Goal: Complete application form

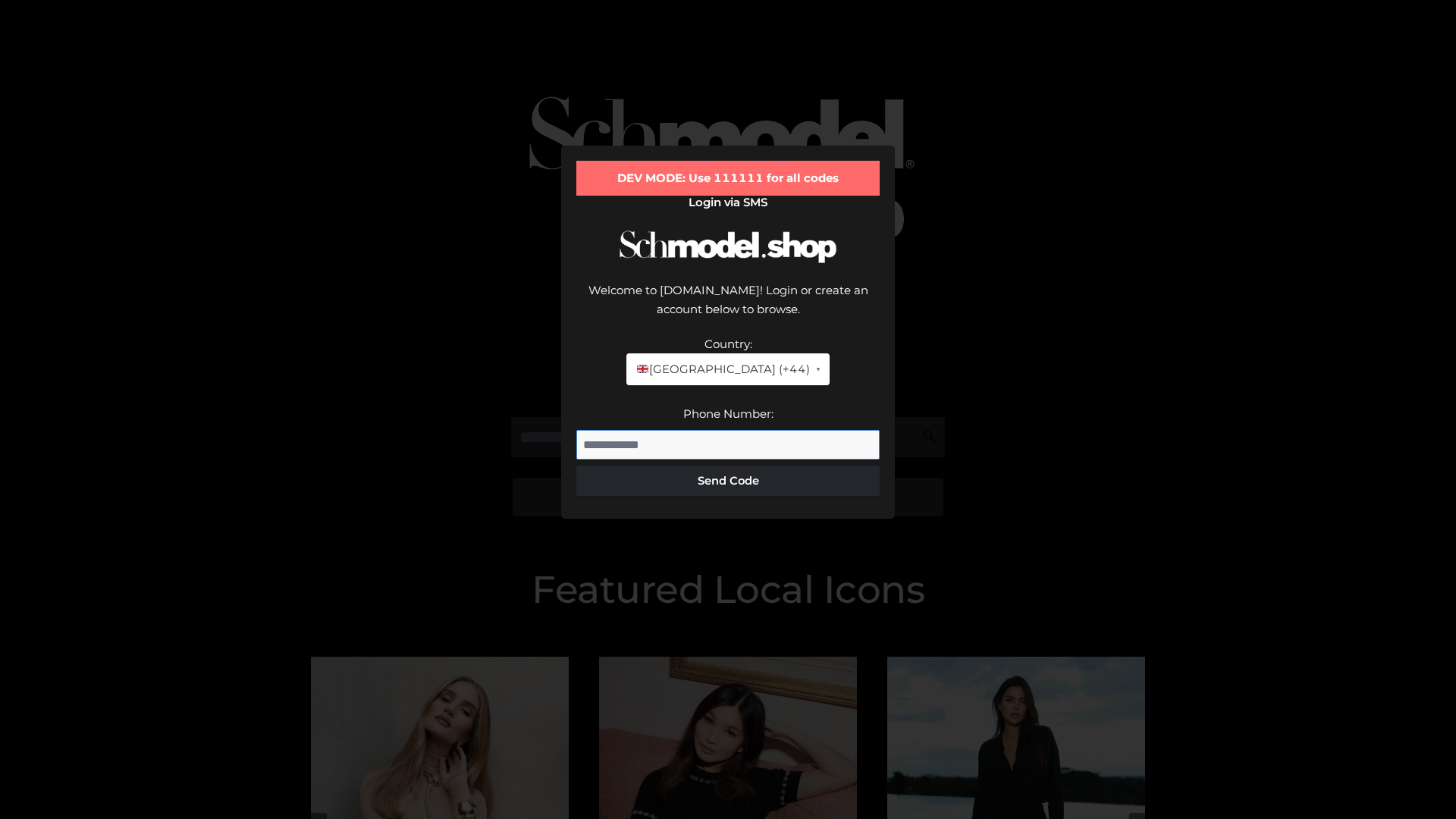
click at [728, 430] on input "Phone Number:" at bounding box center [728, 445] width 303 height 31
type input "**********"
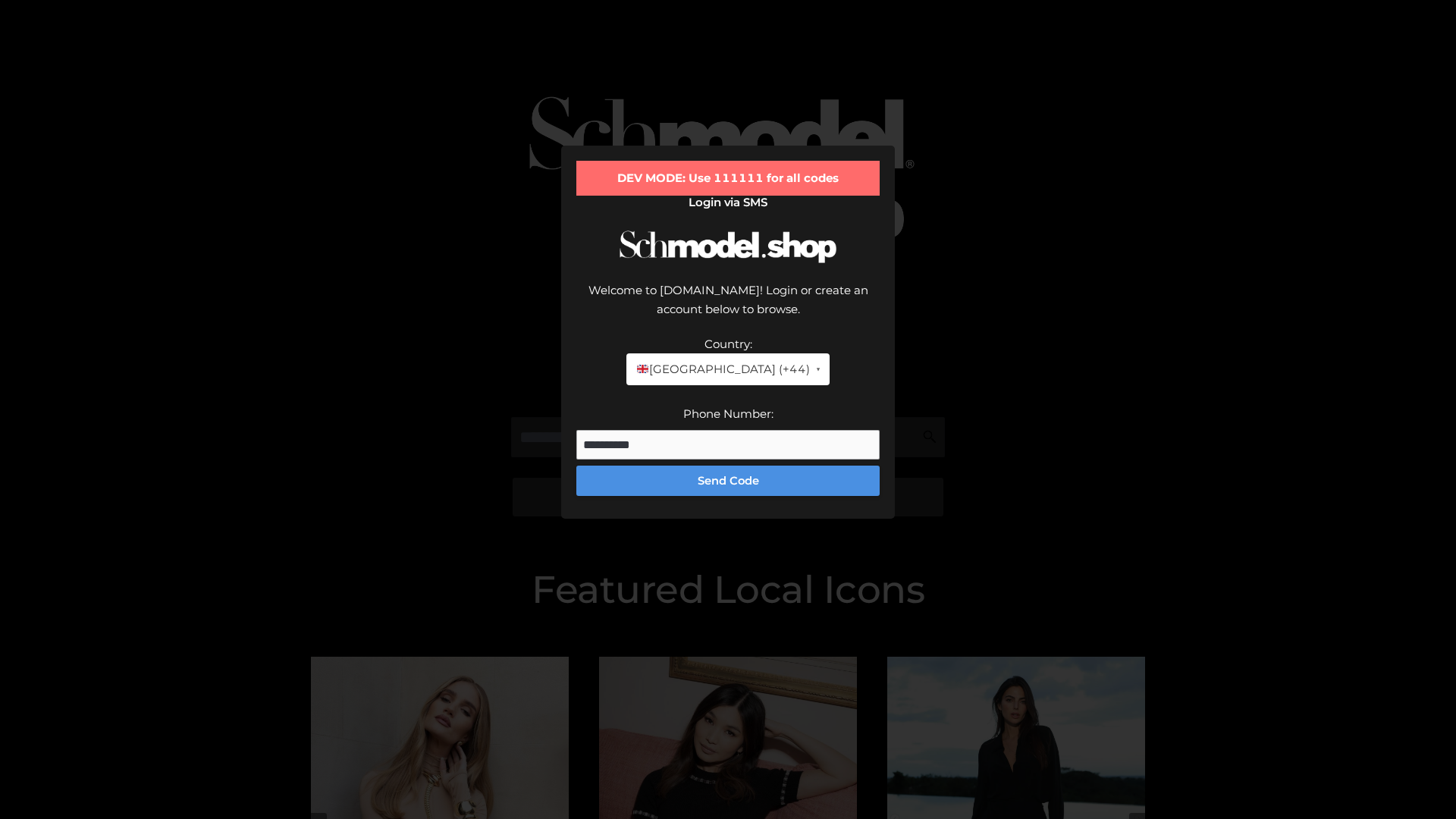
click at [728, 466] on button "Send Code" at bounding box center [728, 481] width 303 height 31
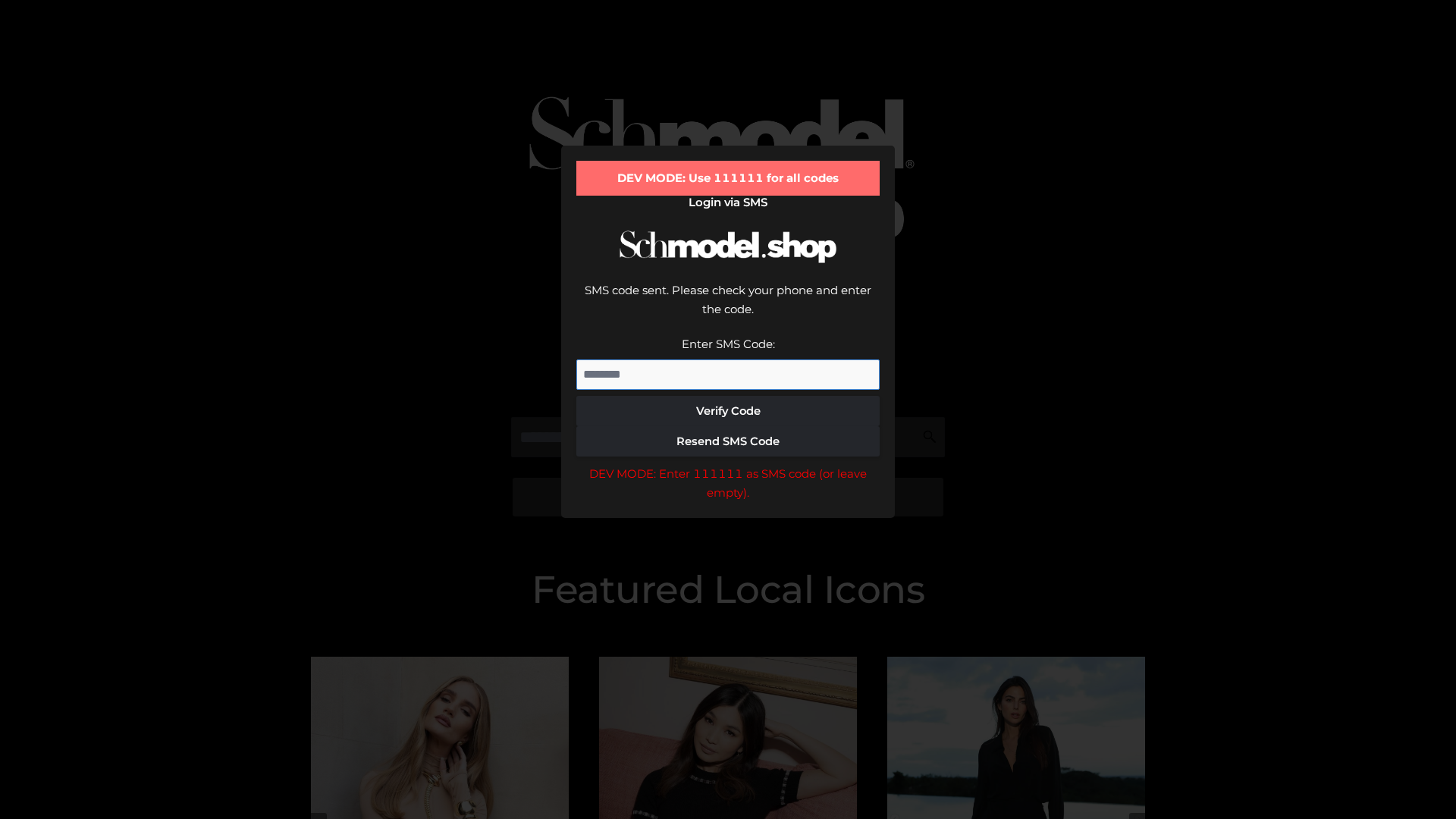
click at [728, 359] on input "Enter SMS Code:" at bounding box center [728, 375] width 303 height 31
type input "******"
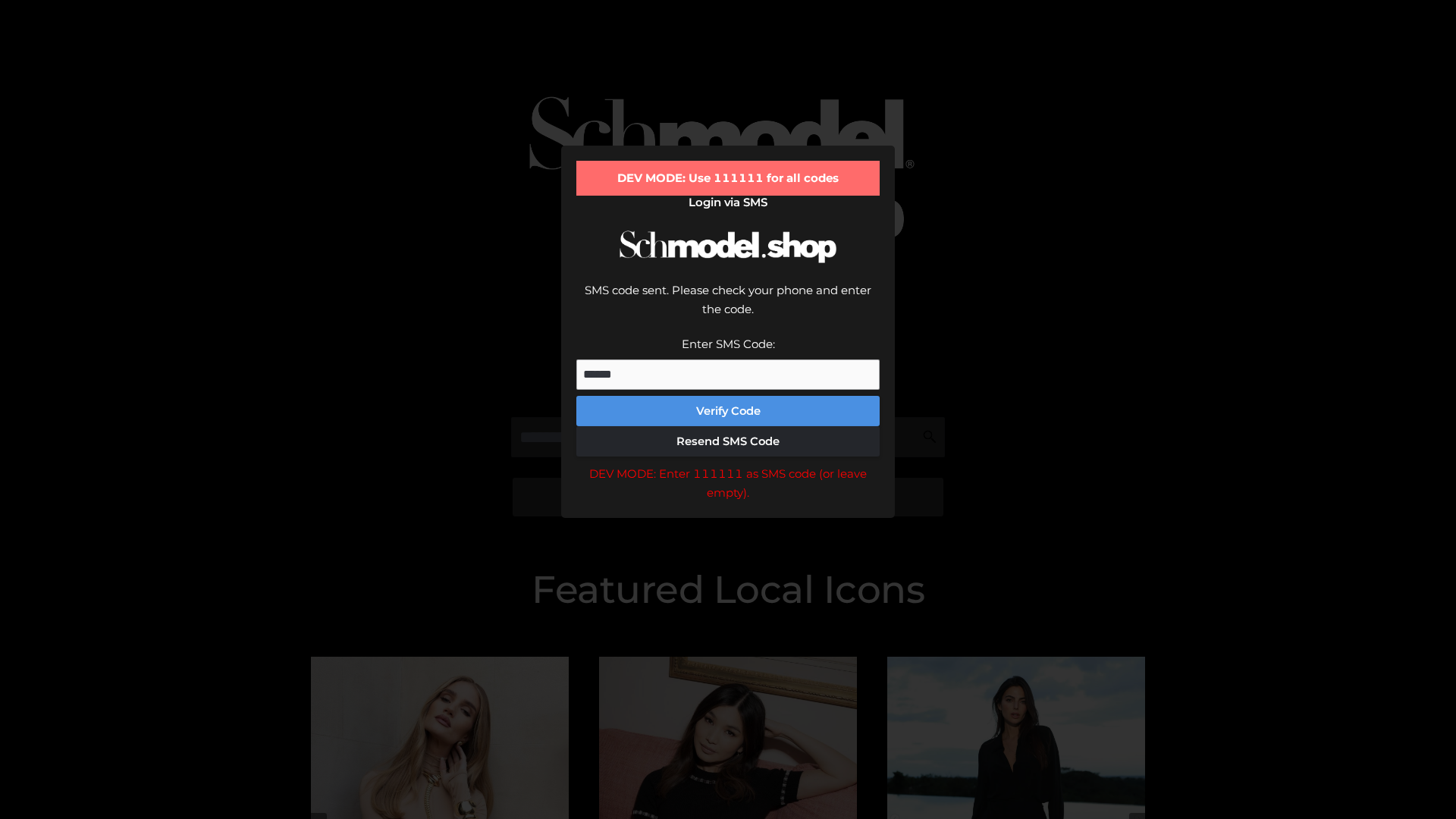
click at [728, 396] on button "Verify Code" at bounding box center [728, 411] width 303 height 31
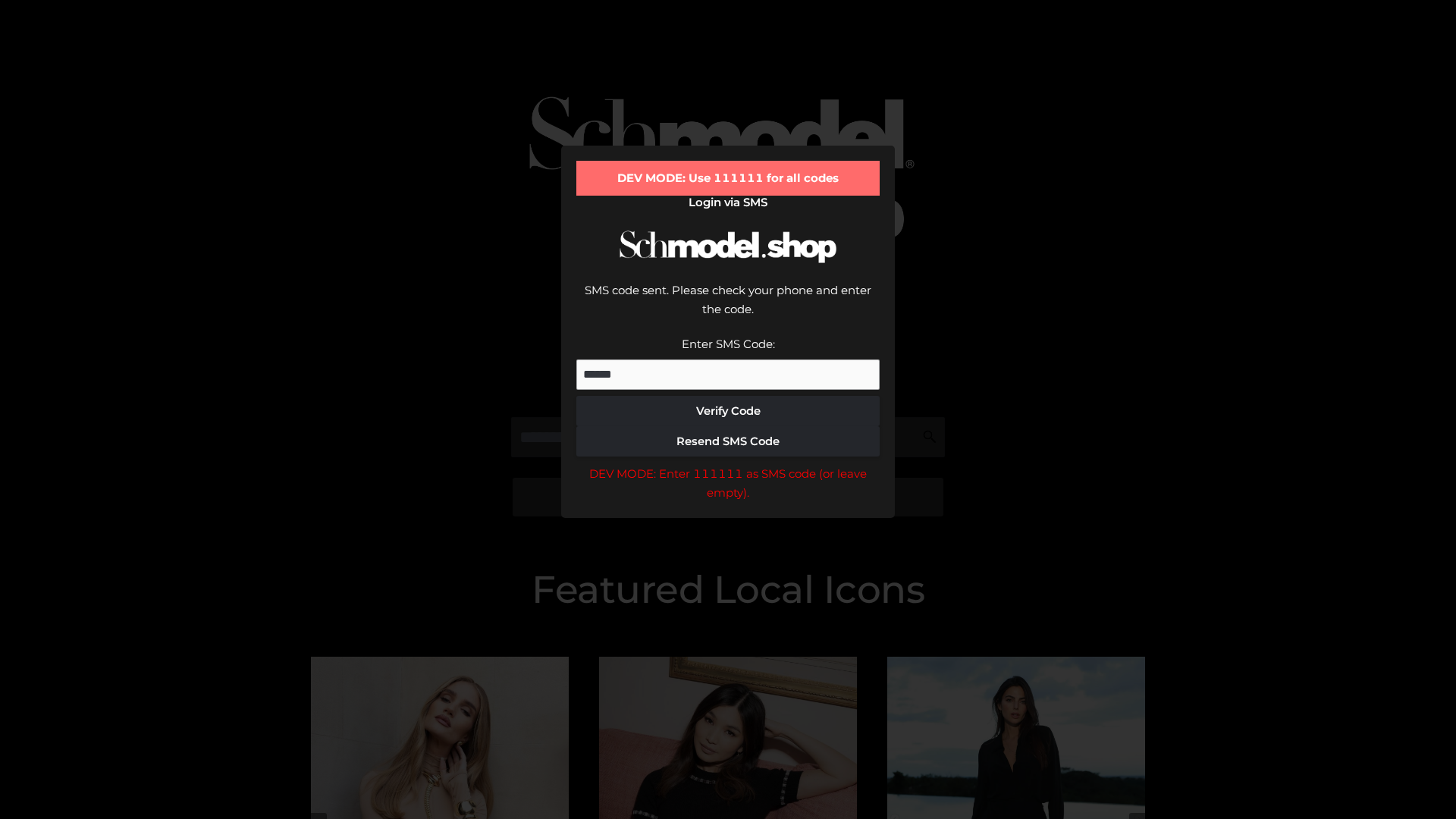
click at [728, 464] on div "DEV MODE: Enter 111111 as SMS code (or leave empty)." at bounding box center [728, 483] width 303 height 38
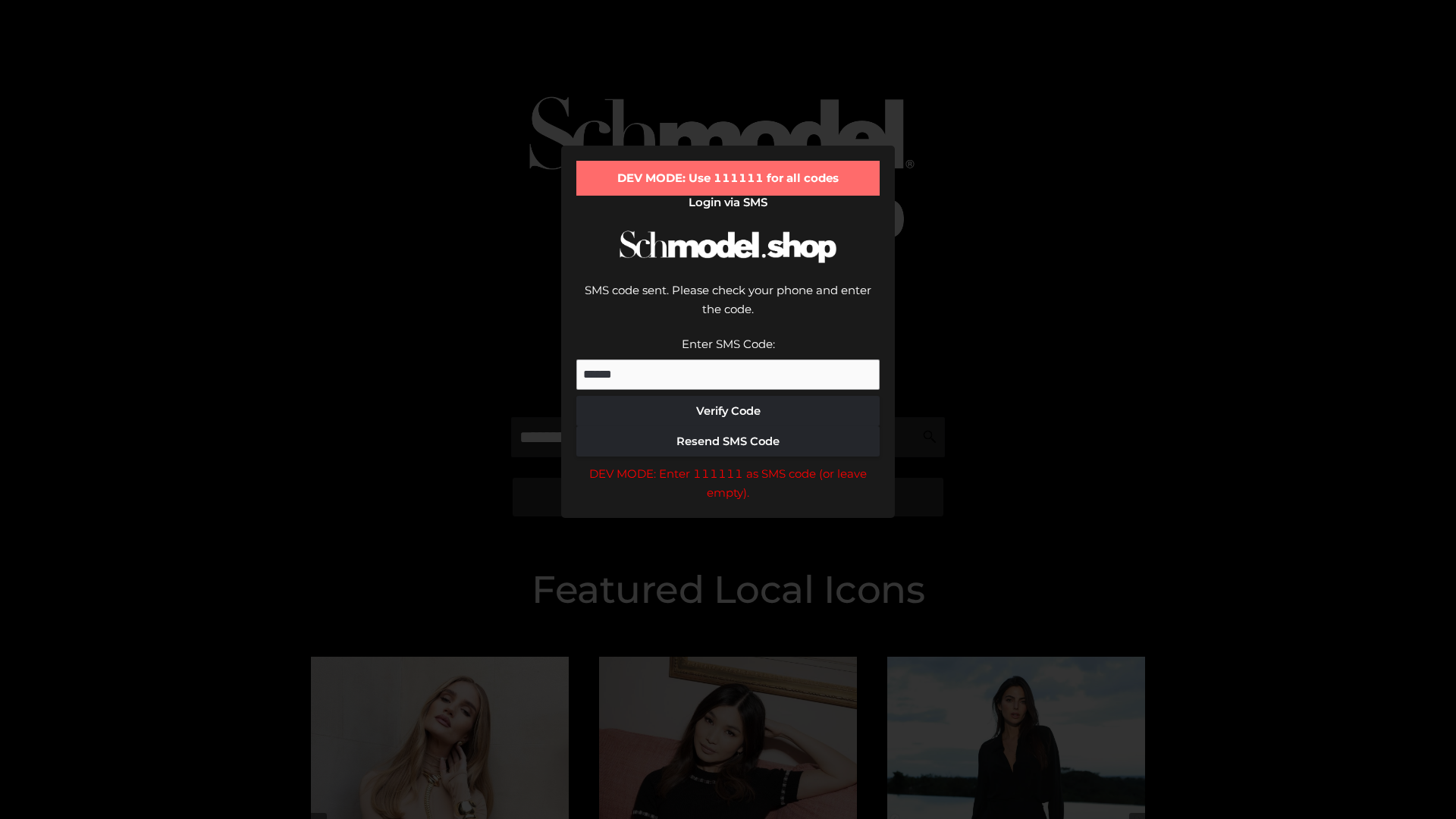
click at [728, 464] on div "DEV MODE: Enter 111111 as SMS code (or leave empty)." at bounding box center [728, 483] width 303 height 38
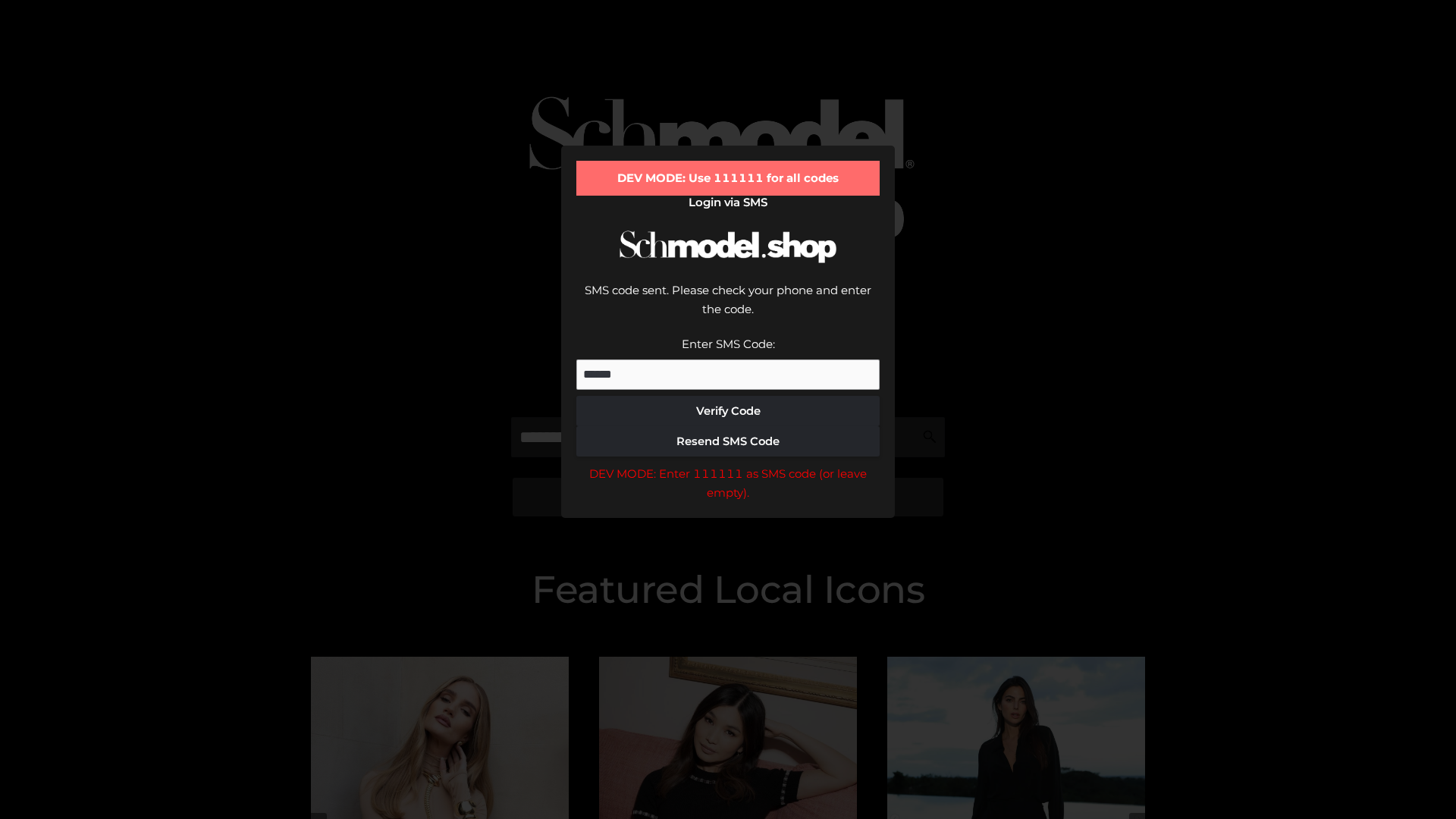
click at [728, 464] on div "DEV MODE: Enter 111111 as SMS code (or leave empty)." at bounding box center [728, 483] width 303 height 38
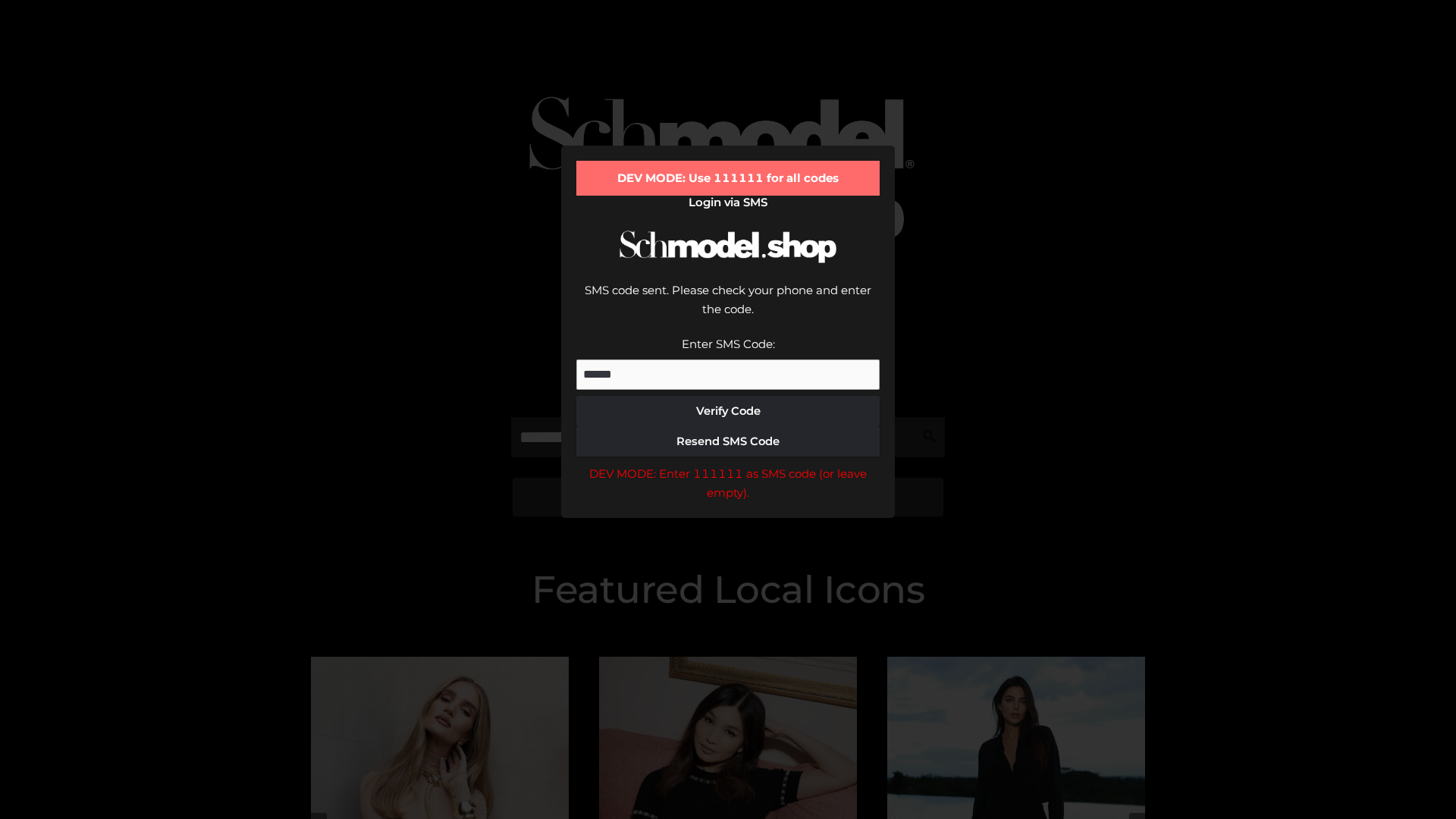
click at [728, 464] on div "DEV MODE: Enter 111111 as SMS code (or leave empty)." at bounding box center [728, 483] width 303 height 38
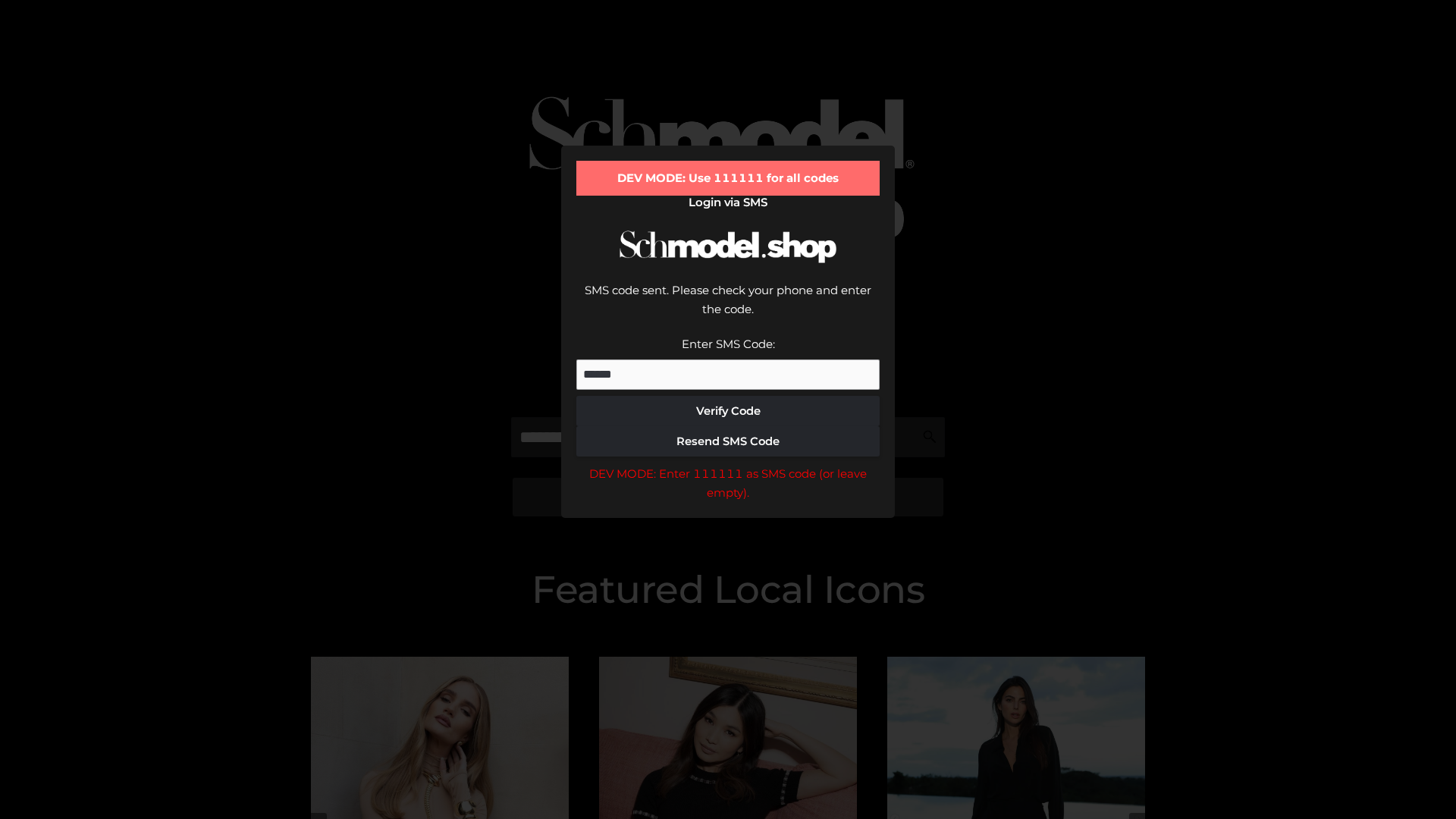
click at [728, 464] on div "DEV MODE: Enter 111111 as SMS code (or leave empty)." at bounding box center [728, 483] width 303 height 38
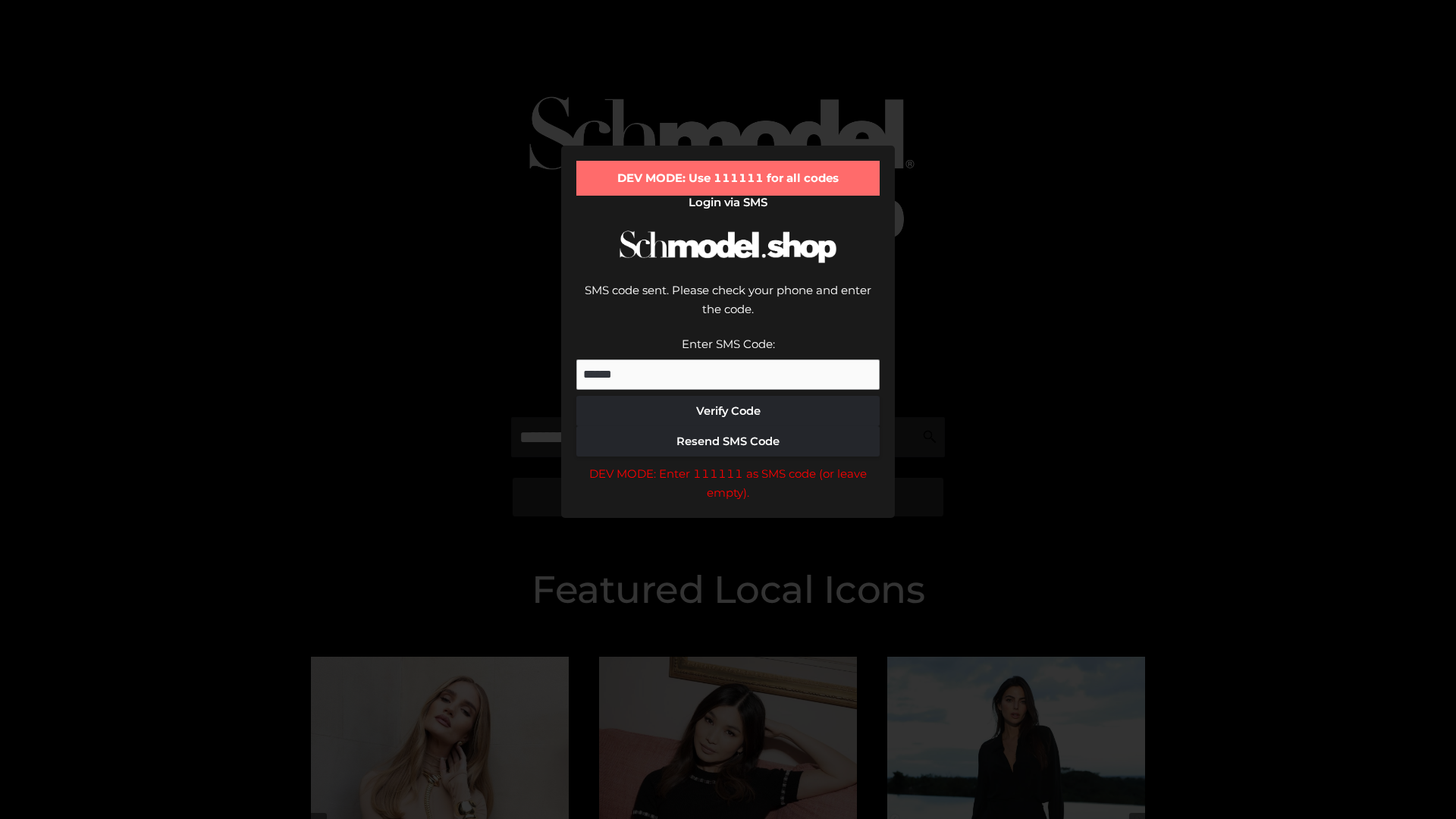
click at [728, 464] on div "DEV MODE: Enter 111111 as SMS code (or leave empty)." at bounding box center [728, 483] width 303 height 38
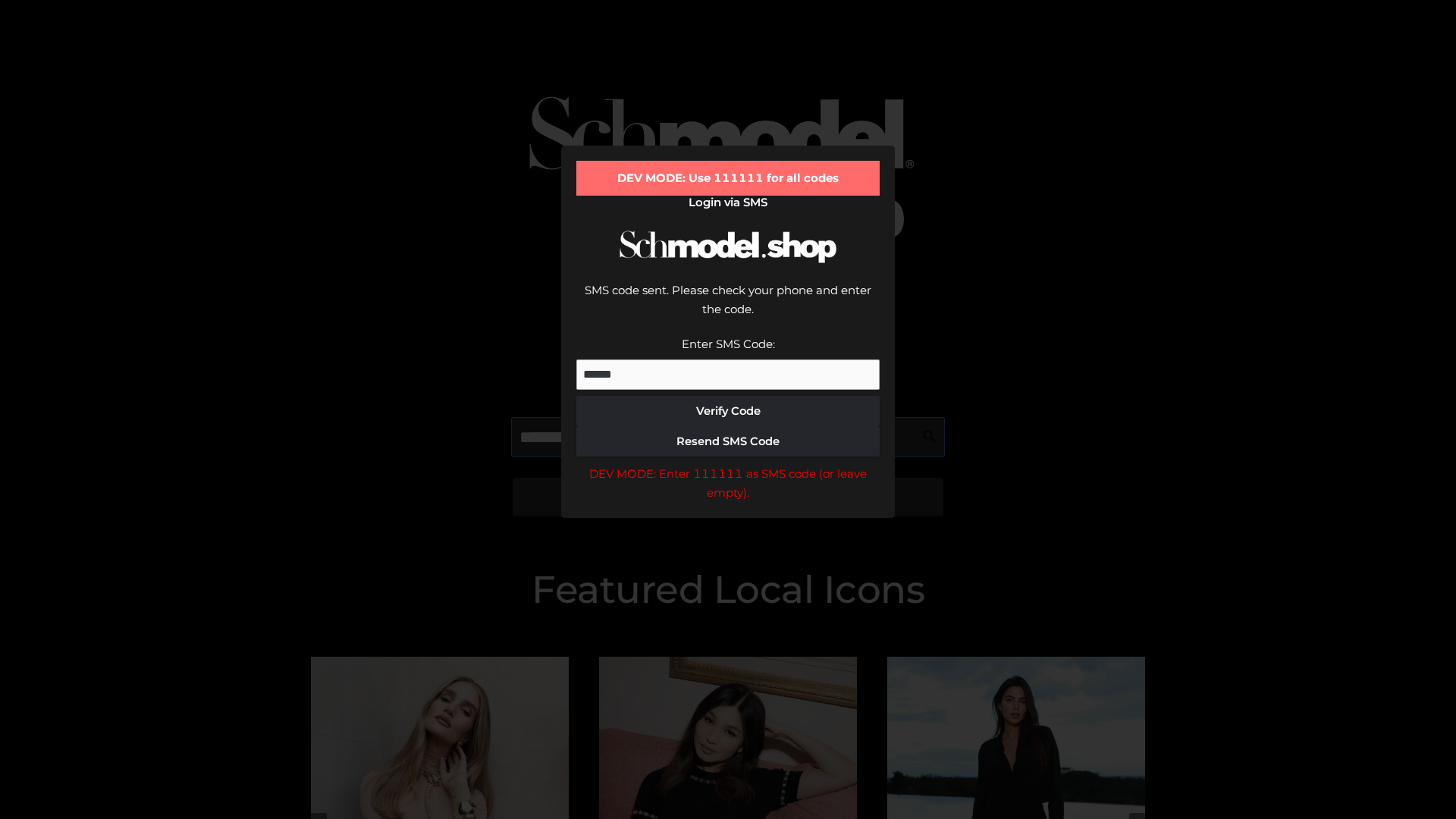
scroll to position [0, 78]
click at [728, 464] on div "DEV MODE: Enter 111111 as SMS code (or leave empty)." at bounding box center [728, 483] width 303 height 38
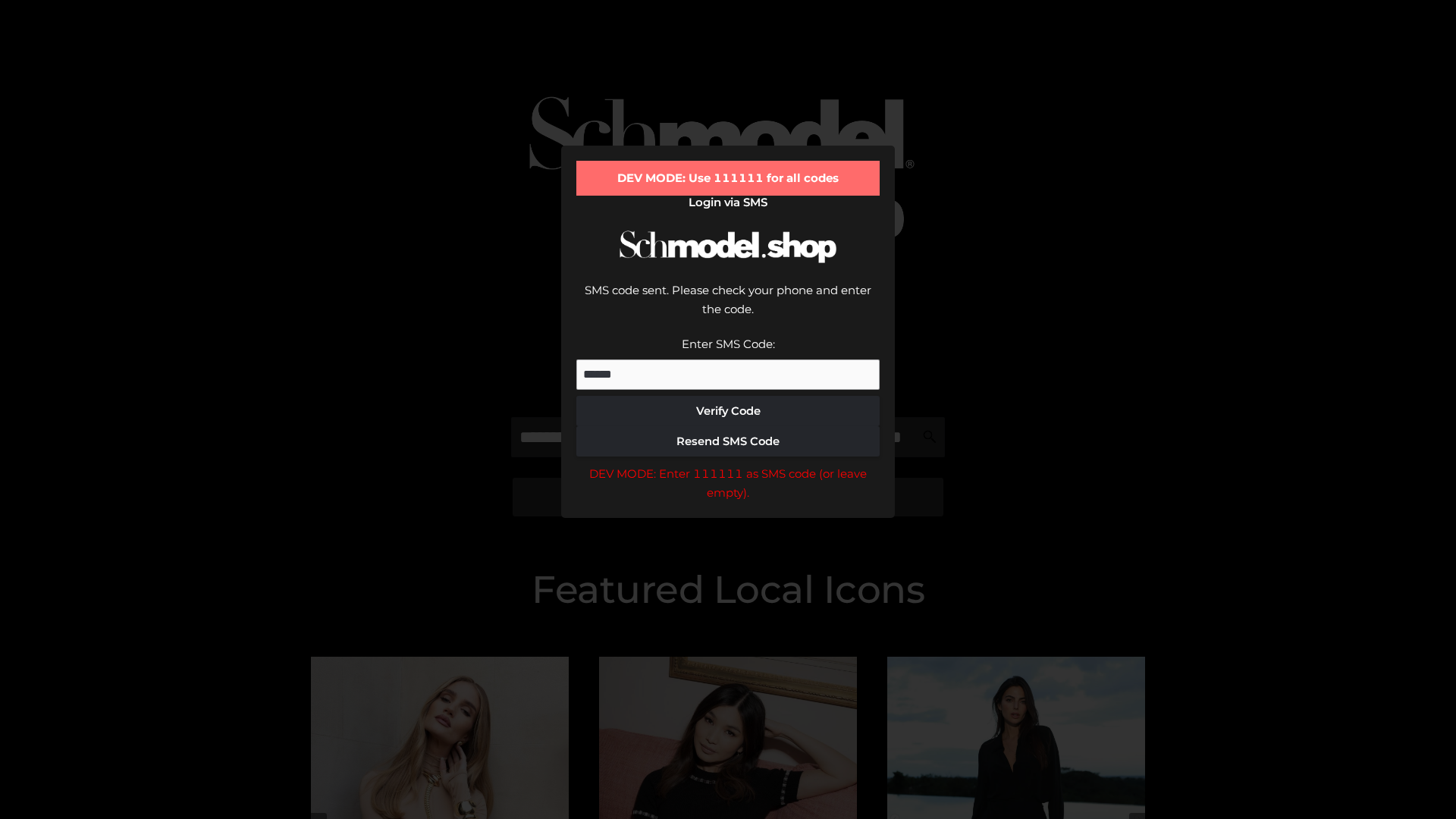
click at [728, 464] on div "DEV MODE: Enter 111111 as SMS code (or leave empty)." at bounding box center [728, 483] width 303 height 38
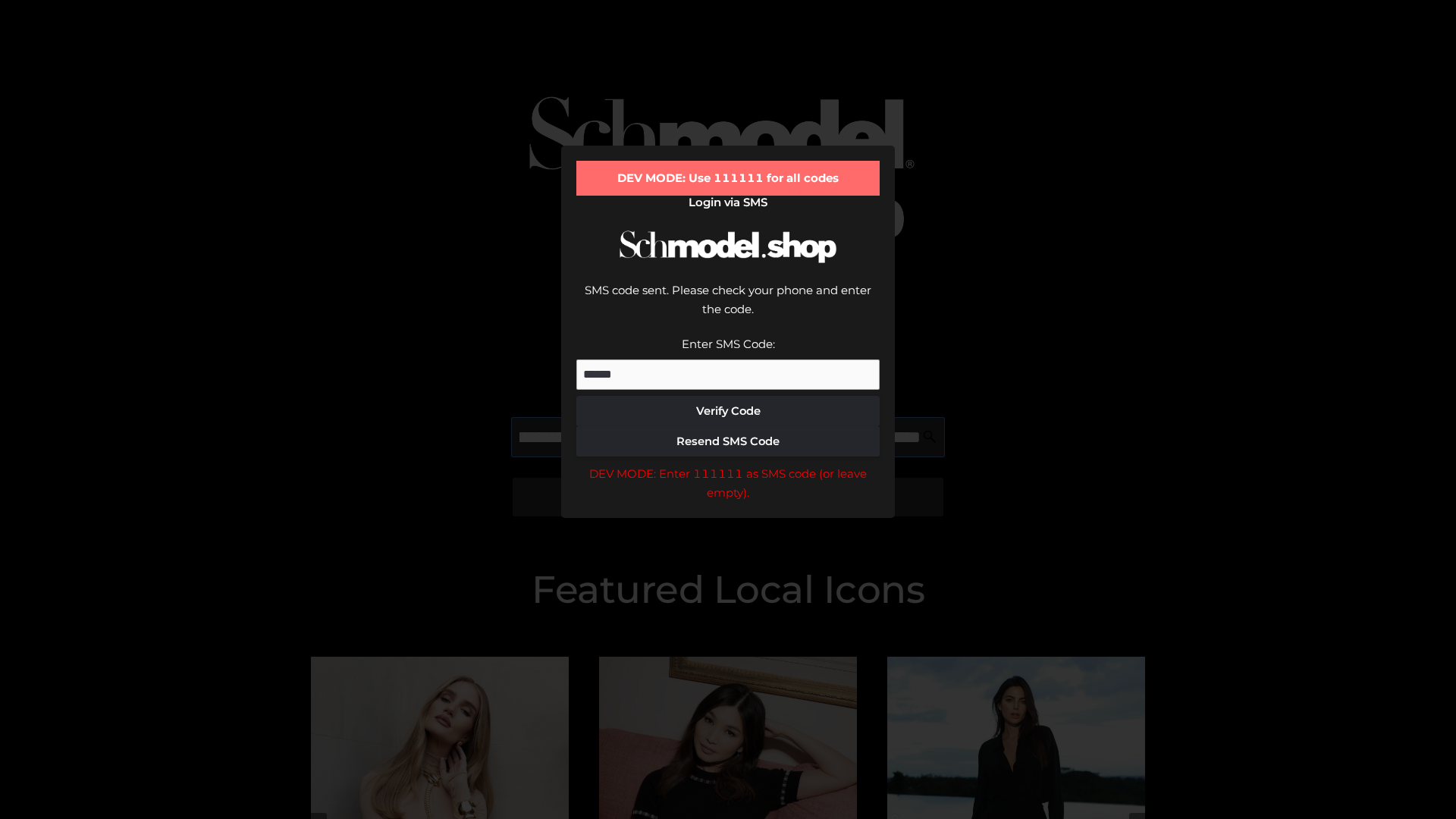
scroll to position [0, 165]
click at [728, 464] on div "DEV MODE: Enter 111111 as SMS code (or leave empty)." at bounding box center [728, 483] width 303 height 38
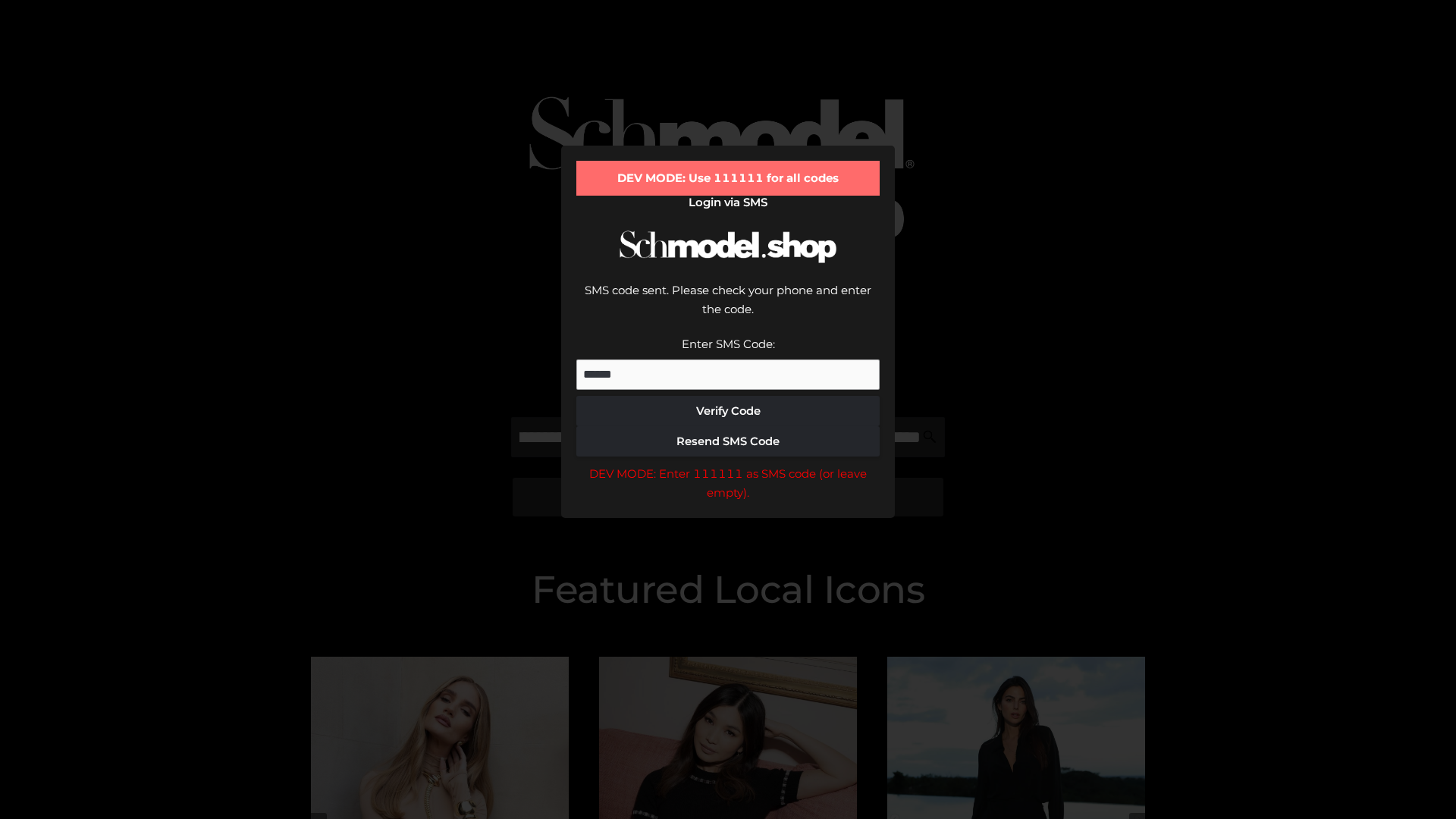
click at [728, 464] on div "DEV MODE: Enter 111111 as SMS code (or leave empty)." at bounding box center [728, 483] width 303 height 38
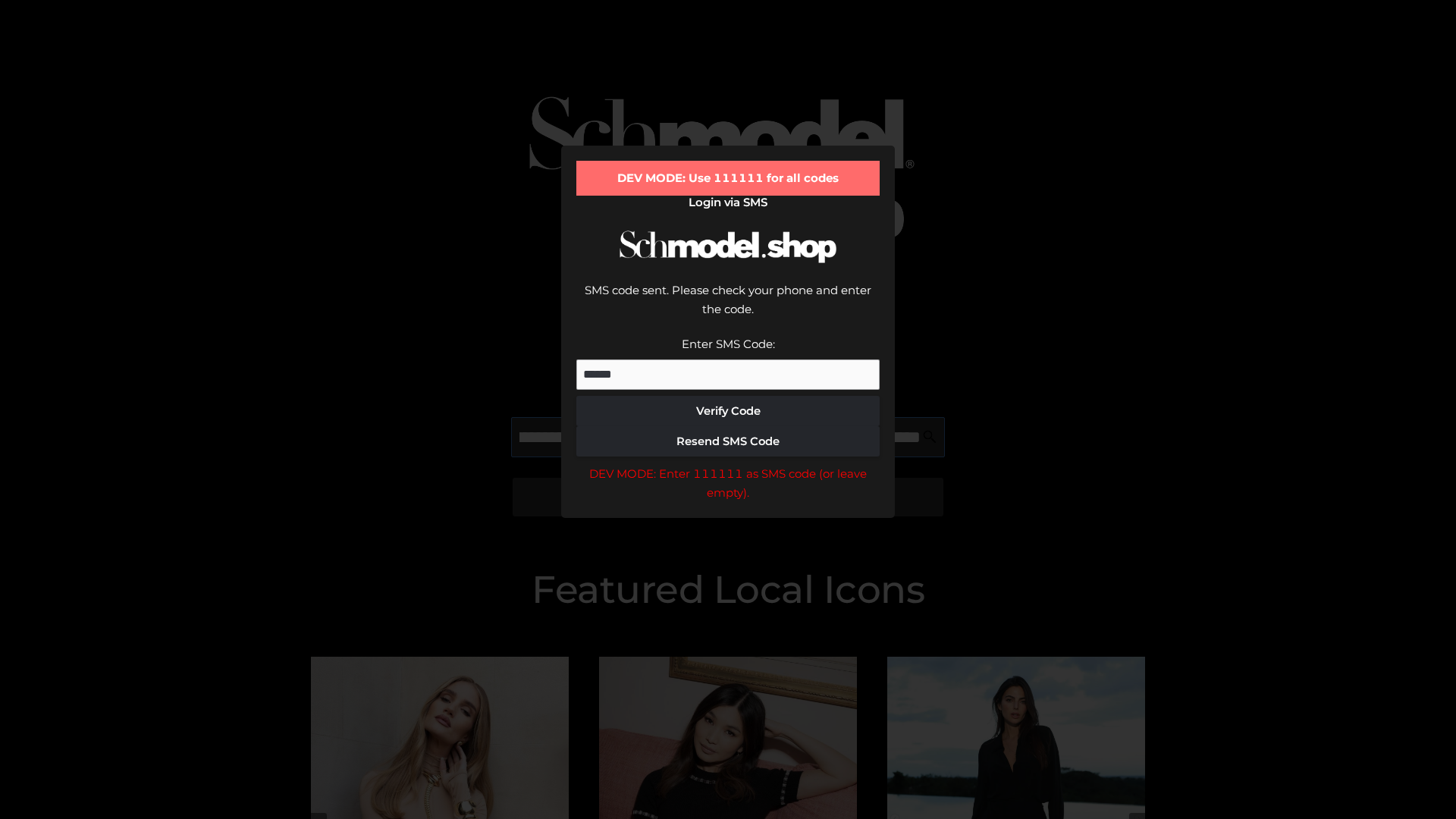
scroll to position [0, 257]
click at [728, 464] on div "DEV MODE: Enter 111111 as SMS code (or leave empty)." at bounding box center [728, 483] width 303 height 38
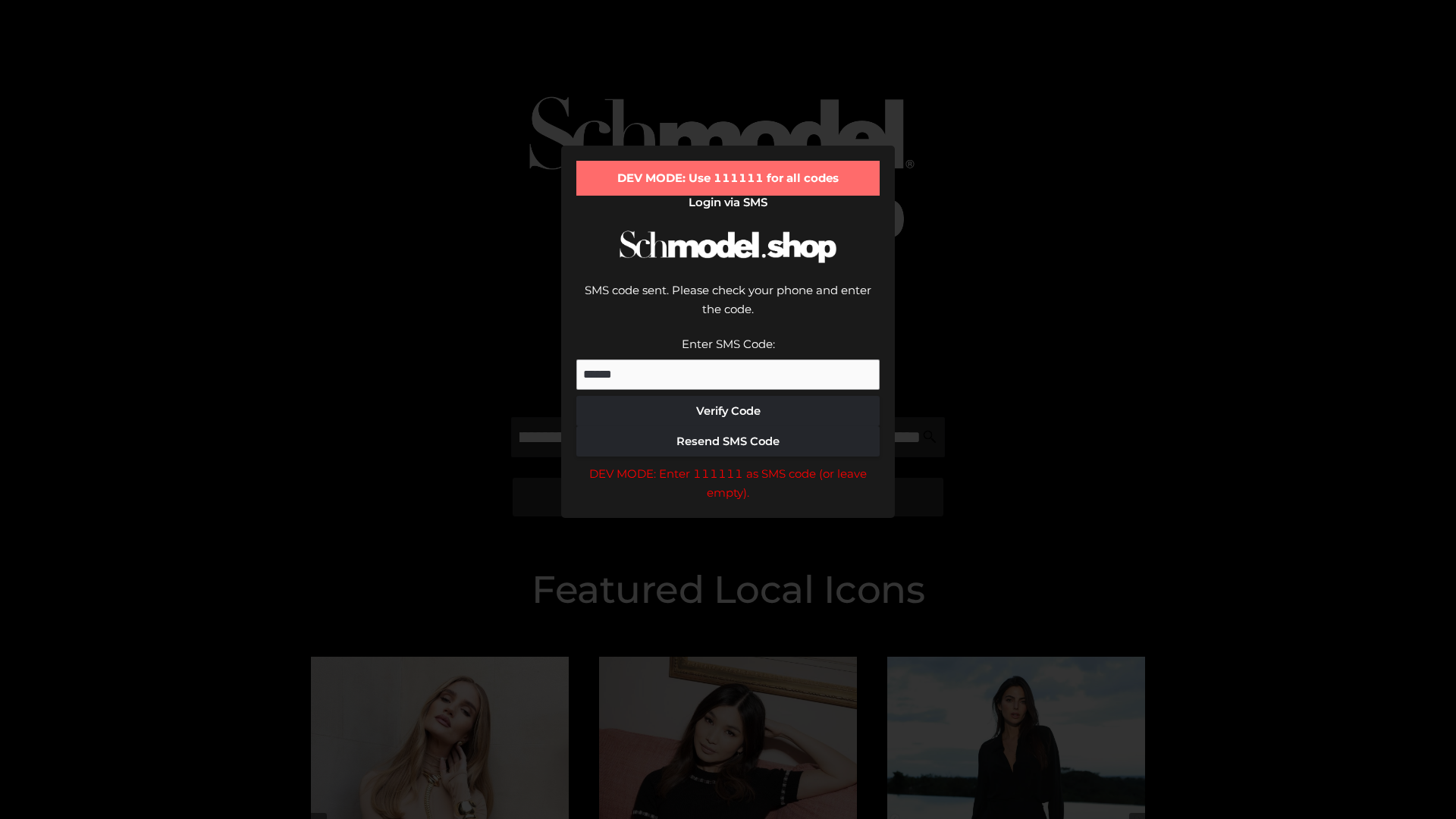
click at [728, 464] on div "DEV MODE: Enter 111111 as SMS code (or leave empty)." at bounding box center [728, 483] width 303 height 38
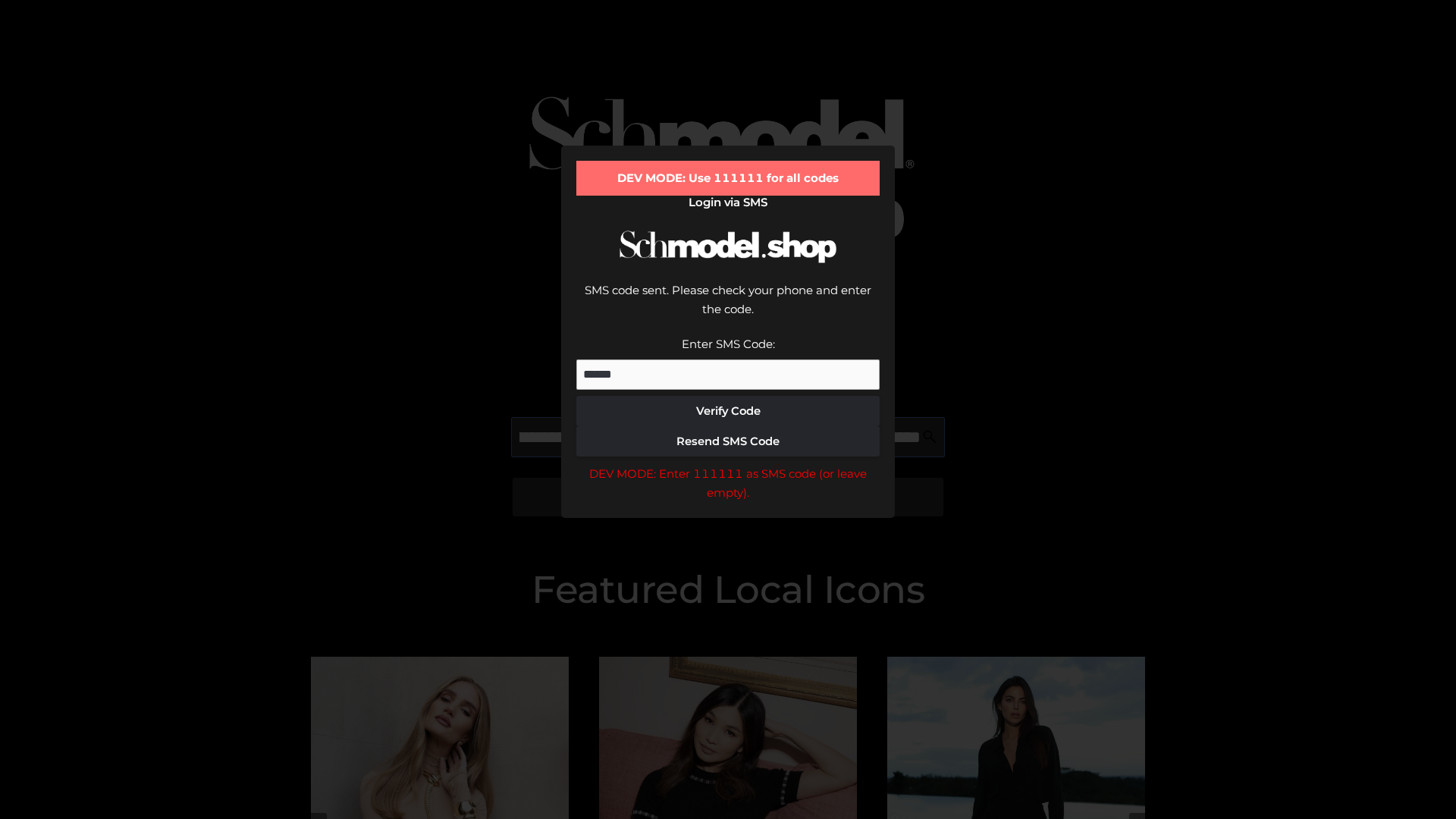
scroll to position [0, 352]
click at [728, 464] on div "DEV MODE: Enter 111111 as SMS code (or leave empty)." at bounding box center [728, 483] width 303 height 38
type input "**********"
